Goal: Navigation & Orientation: Find specific page/section

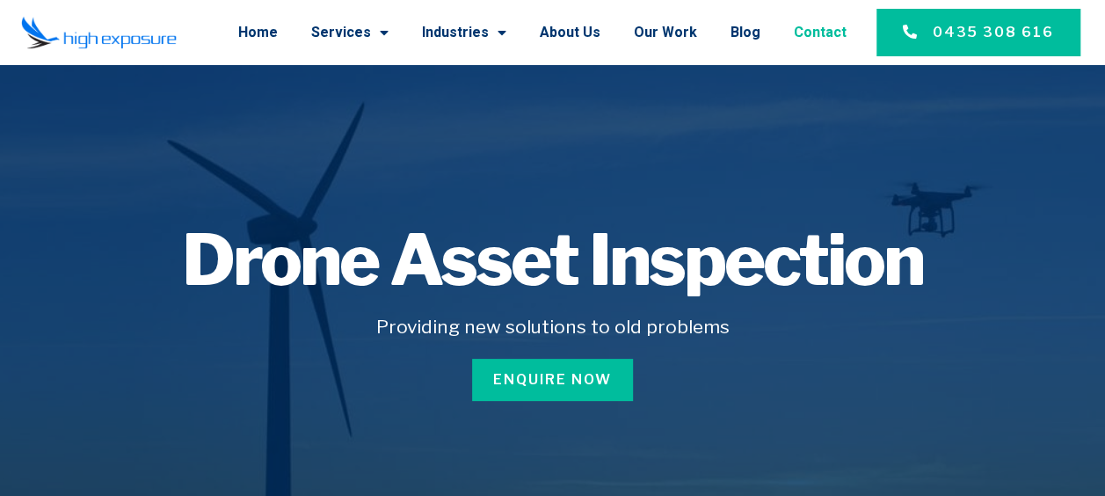
click at [823, 33] on link "Contact" at bounding box center [820, 33] width 53 height 46
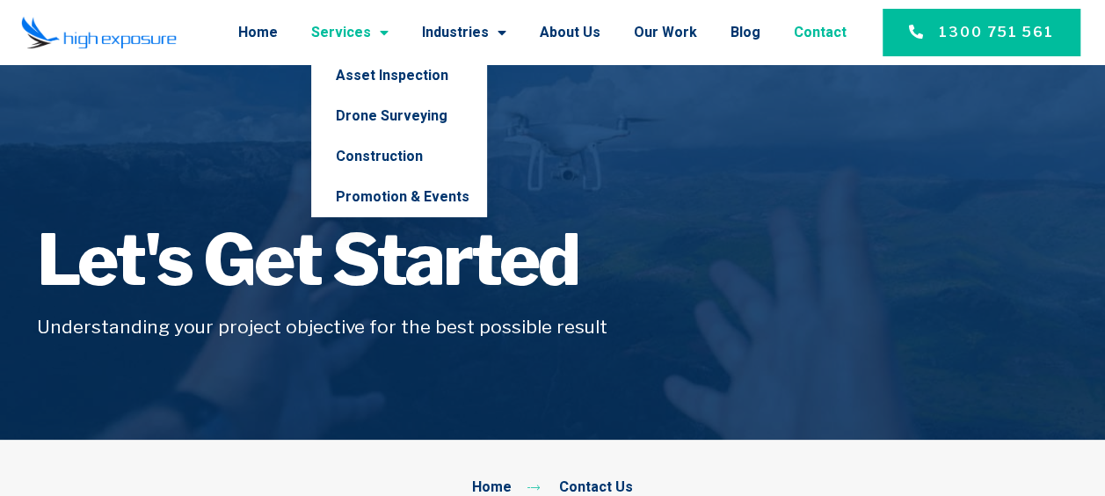
click at [366, 33] on link "Services" at bounding box center [349, 33] width 77 height 46
click at [372, 35] on link "Services" at bounding box center [349, 33] width 77 height 46
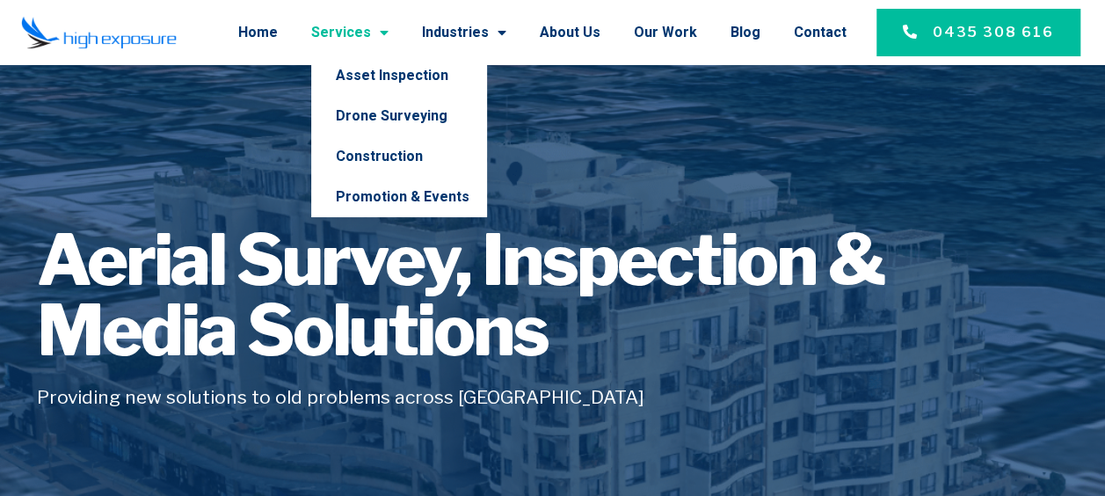
click at [372, 35] on link "Services" at bounding box center [349, 33] width 77 height 46
click at [376, 35] on link "Services" at bounding box center [349, 33] width 77 height 46
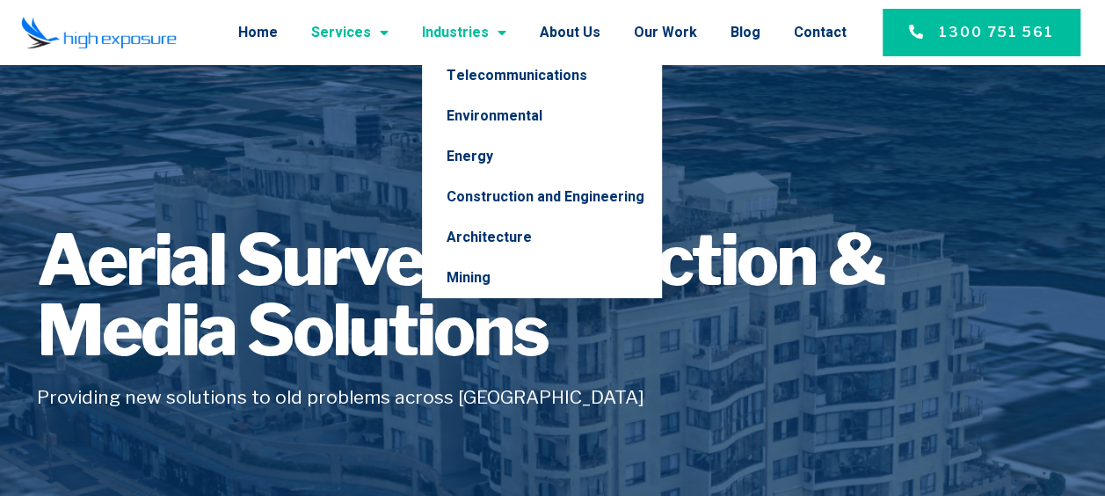
click at [481, 28] on link "Industries" at bounding box center [464, 33] width 84 height 46
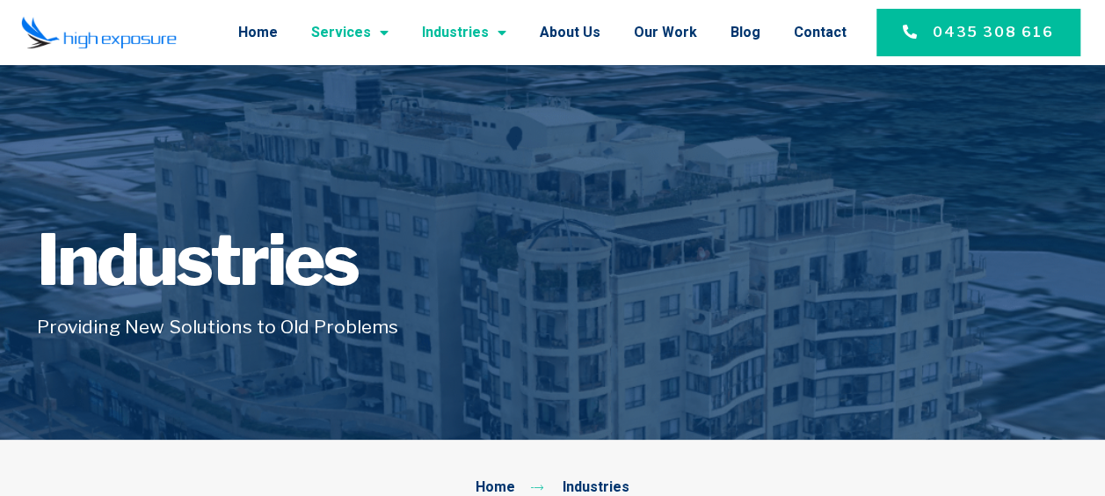
click at [388, 33] on span "Menu" at bounding box center [380, 33] width 18 height 32
